Goal: Communication & Community: Answer question/provide support

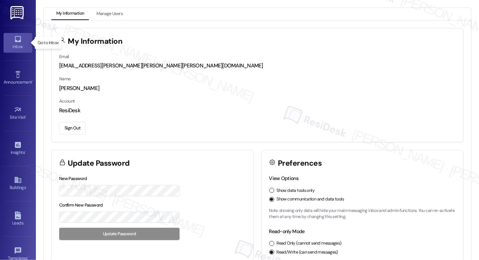
click at [12, 45] on div "Inbox" at bounding box center [18, 46] width 36 height 7
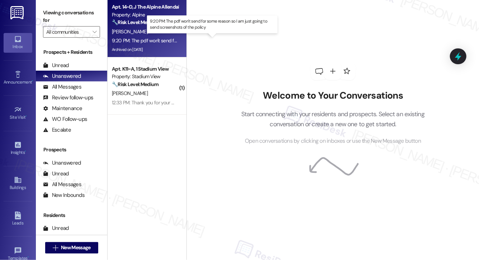
click at [162, 39] on div "9:20 PM: The pdf won't send for some reason so I am just going to send screensh…" at bounding box center [213, 40] width 202 height 6
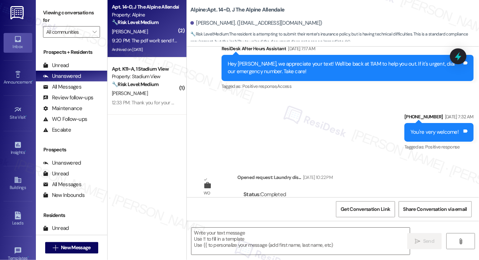
click at [162, 39] on div "9:20 PM: The pdf won't send for some reason so I am just going to send screensh…" at bounding box center [213, 40] width 202 height 6
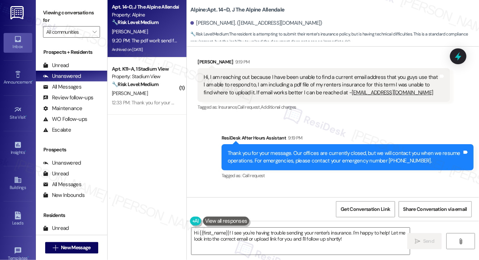
scroll to position [6041, 0]
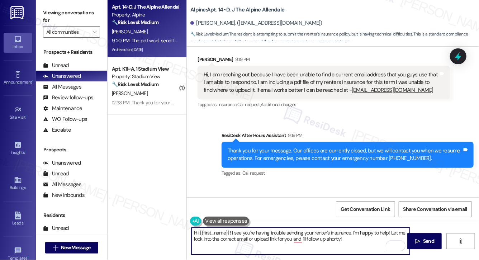
drag, startPoint x: 357, startPoint y: 243, endPoint x: 200, endPoint y: 232, distance: 157.4
click at [200, 232] on textarea "Hi {{first_name}}! I see you're having trouble sending your renter's insurance.…" at bounding box center [300, 241] width 218 height 27
type textarea "Hi [PERSON_NAME], I appreciate your effort. I'll inform our onsite team of your…"
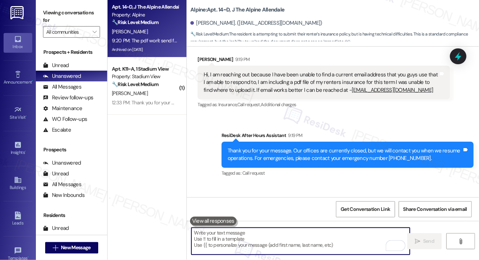
click at [227, 232] on textarea "To enrich screen reader interactions, please activate Accessibility in Grammarl…" at bounding box center [300, 241] width 218 height 27
paste textarea "Hi [PERSON_NAME], thank you for your effort. I’ll let our onsite team know abou…"
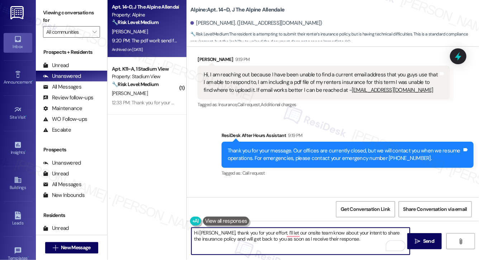
click at [356, 242] on textarea "Hi [PERSON_NAME], thank you for your effort. I’ll let our onsite team know abou…" at bounding box center [300, 241] width 218 height 27
click at [357, 241] on textarea "Hi [PERSON_NAME], thank you for your effort. I’ll let our onsite team know abou…" at bounding box center [300, 241] width 218 height 27
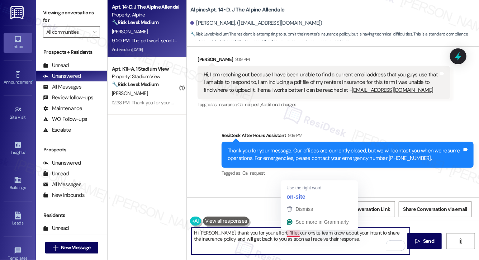
click at [287, 243] on textarea "Hi [PERSON_NAME], thank you for your effort. I’ll let our onsite team know abou…" at bounding box center [300, 241] width 218 height 27
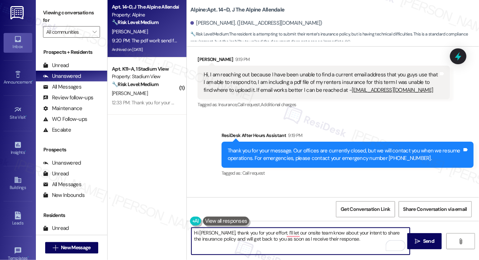
click at [333, 241] on textarea "Hi [PERSON_NAME], thank you for your effort. I’ll let our onsite team know abou…" at bounding box center [300, 241] width 218 height 27
click at [350, 238] on textarea "Hi [PERSON_NAME], thank you for your effort. I’ll let our onsite team know abou…" at bounding box center [300, 241] width 218 height 27
click at [361, 237] on textarea "Hi [PERSON_NAME], thank you for your effort. I’ll let our onsite team know abou…" at bounding box center [300, 241] width 218 height 27
type textarea "Hi [PERSON_NAME], thank you for your effort. I’ll let our onsite team know abou…"
click at [413, 239] on span " Send" at bounding box center [424, 241] width 23 height 8
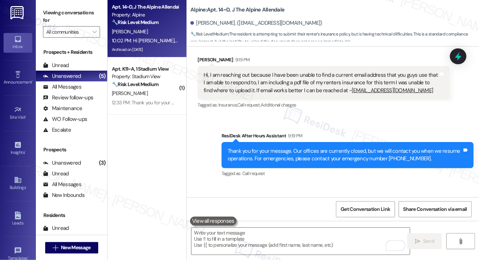
scroll to position [6098, 0]
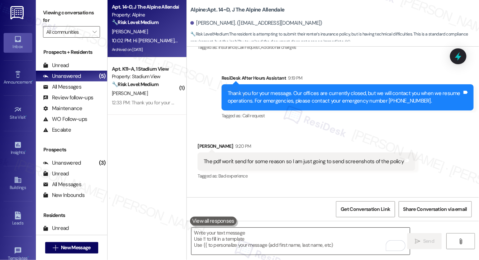
click at [243, 234] on textarea "To enrich screen reader interactions, please activate Accessibility in Grammarl…" at bounding box center [300, 241] width 218 height 27
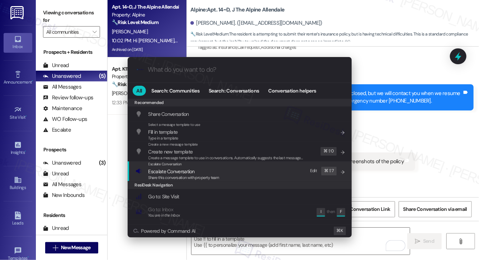
click at [178, 174] on span "Escalate Conversation" at bounding box center [171, 171] width 46 height 6
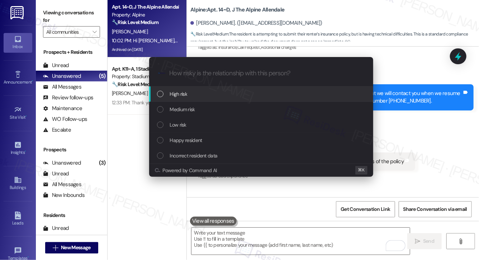
click at [197, 94] on div "High risk" at bounding box center [262, 94] width 210 height 8
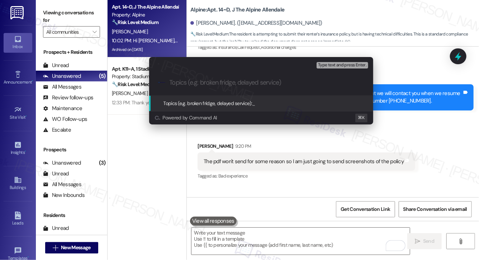
click at [203, 79] on input "Topics (e.g. broken fridge, delayed service)" at bounding box center [267, 83] width 195 height 8
click at [210, 82] on input "Topics (e.g. broken fridge, delayed service)" at bounding box center [267, 83] width 195 height 8
click at [217, 86] on input "Topics (e.g. broken fridge, delayed service)" at bounding box center [267, 83] width 195 height 8
click at [229, 86] on input "Ba" at bounding box center [264, 83] width 189 height 8
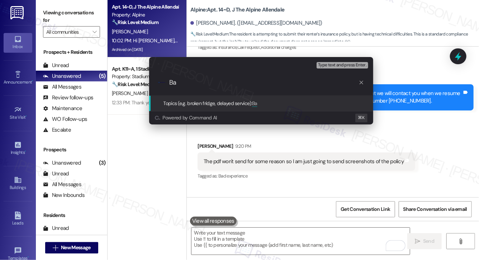
type input "B"
type input "Intent to Share the Insurance Policy"
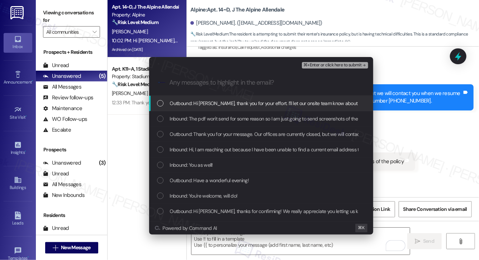
click at [213, 107] on span "Outbound: Hi [PERSON_NAME], thank you for your effort. I’ll let our onsite team…" at bounding box center [368, 103] width 396 height 8
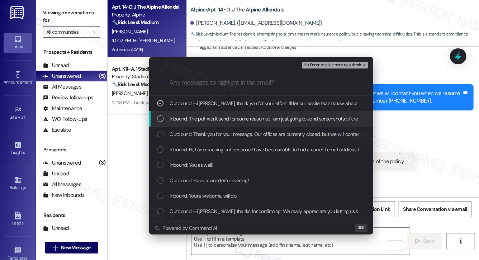
click at [214, 119] on span "Inbound: The pdf won't send for some reason so I am just going to send screensh…" at bounding box center [271, 119] width 202 height 8
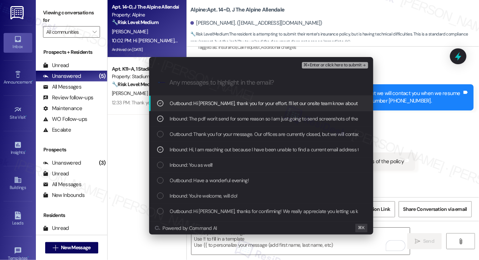
click at [321, 66] on span "⌘+Enter or click here to submit" at bounding box center [332, 65] width 58 height 5
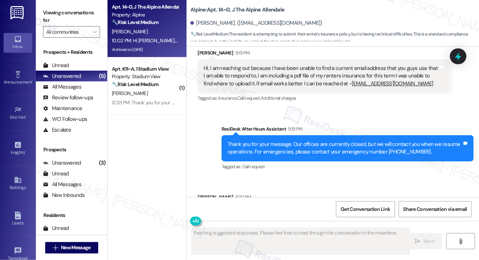
scroll to position [6040, 0]
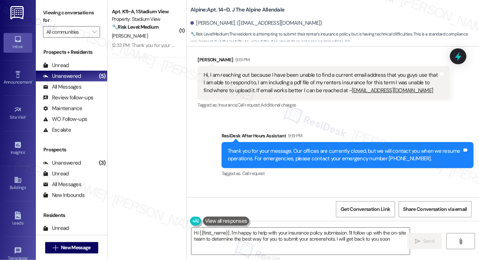
type textarea "Hi {{first_name}}, I'm happy to help with your insurance policy submission. I'l…"
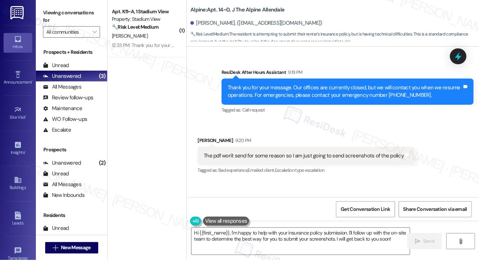
scroll to position [6109, 0]
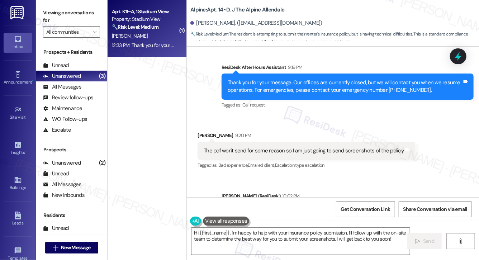
click at [142, 38] on div "[PERSON_NAME]" at bounding box center [145, 36] width 68 height 9
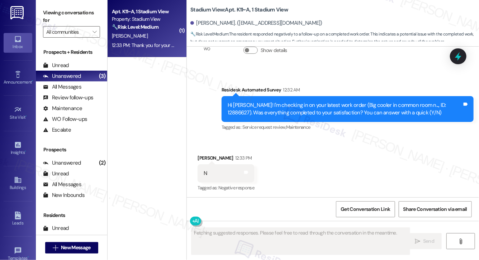
scroll to position [1053, 0]
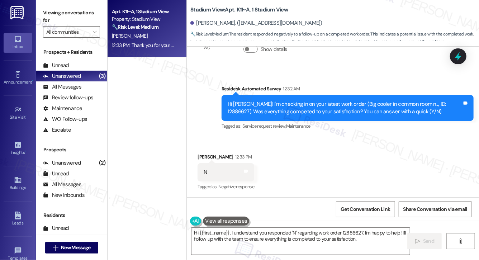
click at [252, 175] on div "N Tags and notes" at bounding box center [226, 172] width 57 height 18
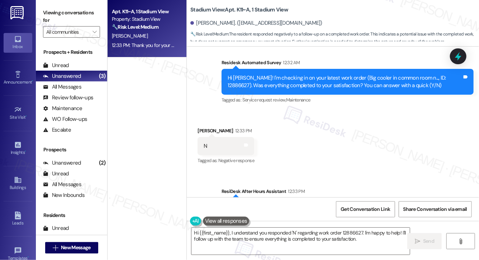
scroll to position [1079, 0]
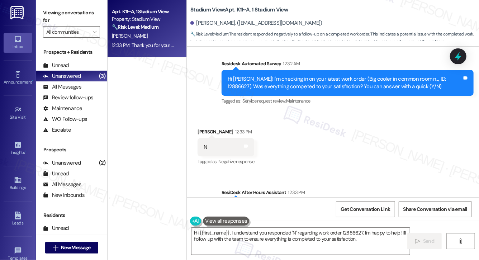
click at [310, 86] on div "Hi [PERSON_NAME]! I'm checking in on your latest work order (Big cooler in comm…" at bounding box center [345, 82] width 234 height 15
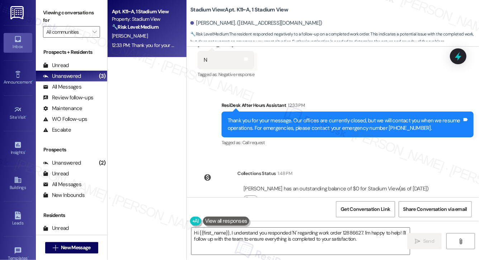
scroll to position [1188, 0]
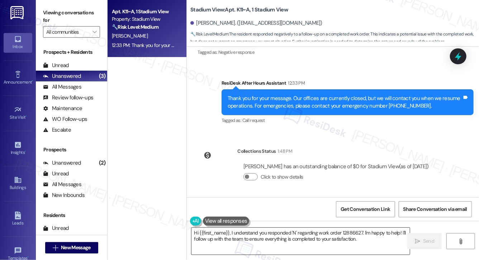
click at [237, 241] on textarea "Hi {{first_name}}, I understand you responded 'N' regarding work order 12886627…" at bounding box center [300, 241] width 218 height 27
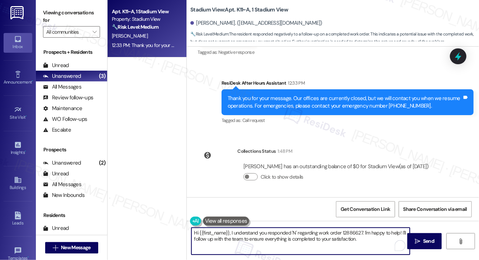
click at [237, 241] on textarea "Hi {{first_name}}, I understand you responded 'N' regarding work order 12886627…" at bounding box center [300, 241] width 218 height 27
paste textarea "the work order wasn't completed to your satisfaction. I'm happy to help! Could …"
type textarea "Hi {{first_name}}, I understand the work order wasn't completed to your satisfa…"
click at [424, 242] on span "Send" at bounding box center [428, 241] width 11 height 8
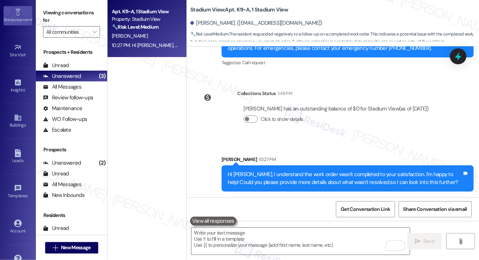
scroll to position [81, 0]
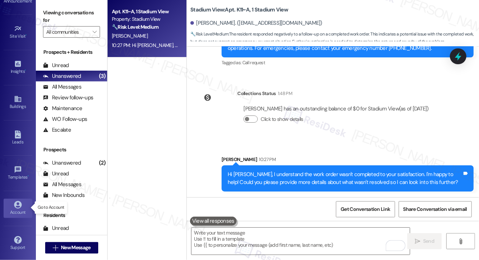
click at [14, 204] on icon at bounding box center [18, 205] width 8 height 8
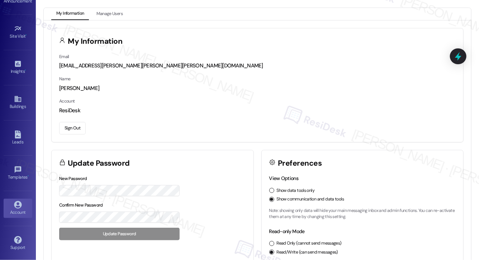
click at [73, 127] on button "Sign Out" at bounding box center [72, 128] width 27 height 13
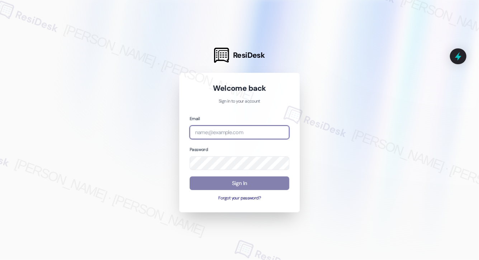
click at [217, 136] on input "email" at bounding box center [240, 132] width 100 height 14
click at [0, 260] on com-1password-button at bounding box center [0, 260] width 0 height 0
type input "automated-surveys-affinity_property-[PERSON_NAME].[PERSON_NAME].[PERSON_NAME]@a…"
